Goal: Task Accomplishment & Management: Manage account settings

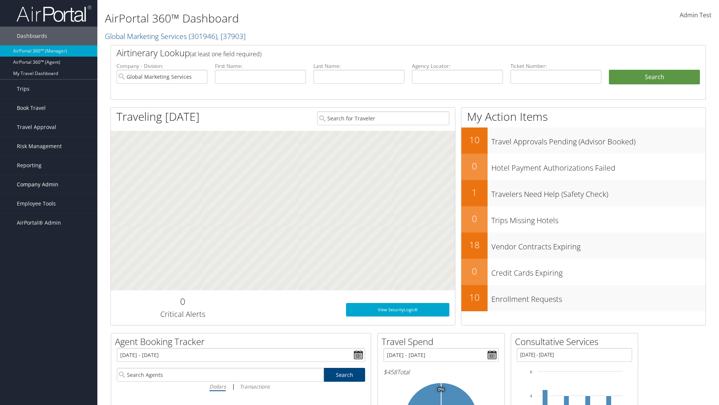
click at [49, 184] on span "Company Admin" at bounding box center [38, 184] width 42 height 19
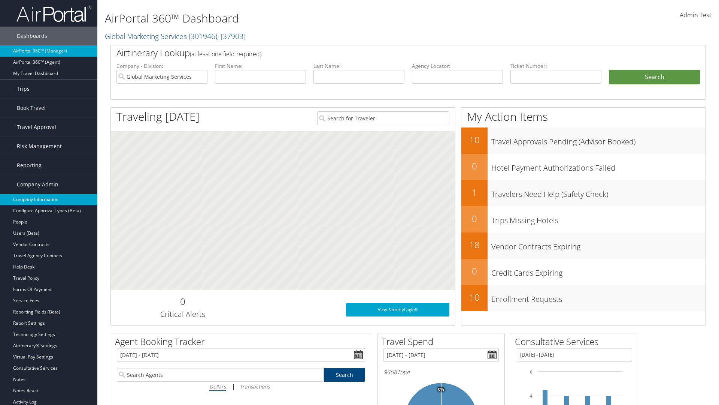
click at [49, 199] on link "Company Information" at bounding box center [48, 199] width 97 height 11
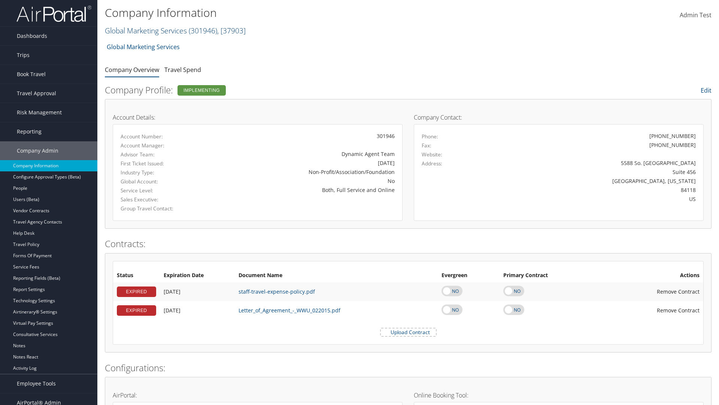
click at [145, 30] on link "Global Marketing Services ( 301946 ) , [ 37903 ]" at bounding box center [175, 30] width 141 height 10
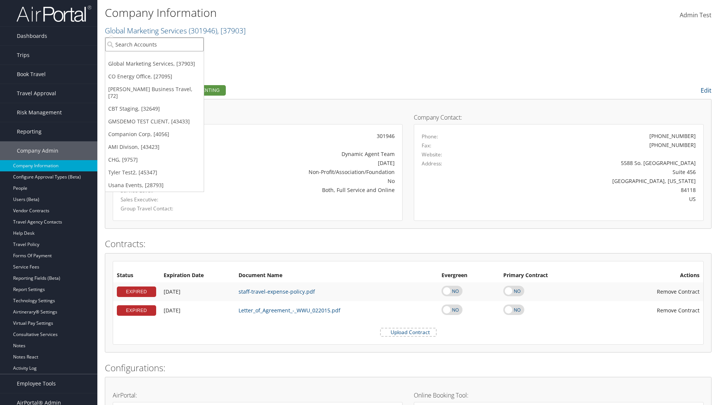
click at [154, 44] on input "search" at bounding box center [154, 44] width 99 height 14
type input "CBTSTG"
click at [154, 58] on div "CBT Staging (CBTSTG), [32649]" at bounding box center [154, 58] width 107 height 7
